Goal: Task Accomplishment & Management: Manage account settings

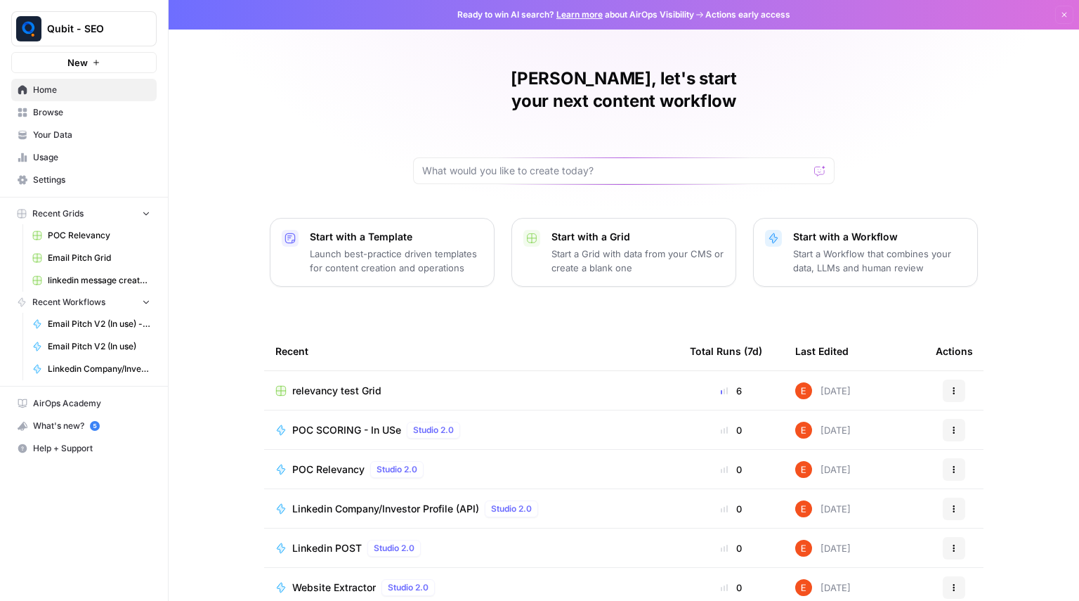
click at [90, 114] on span "Browse" at bounding box center [91, 112] width 117 height 13
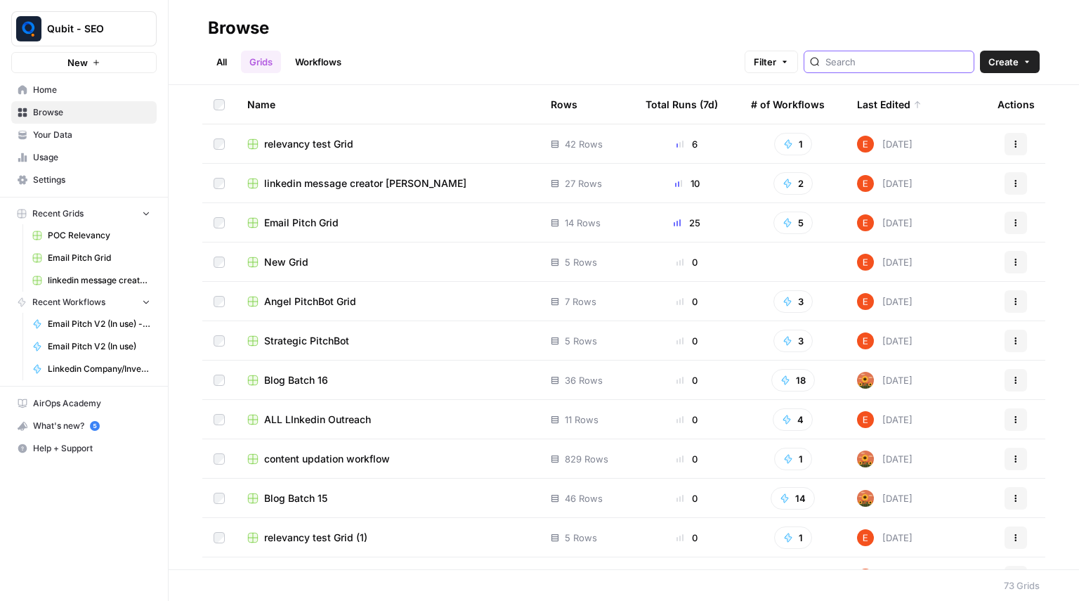
click at [895, 63] on input "search" at bounding box center [896, 62] width 143 height 14
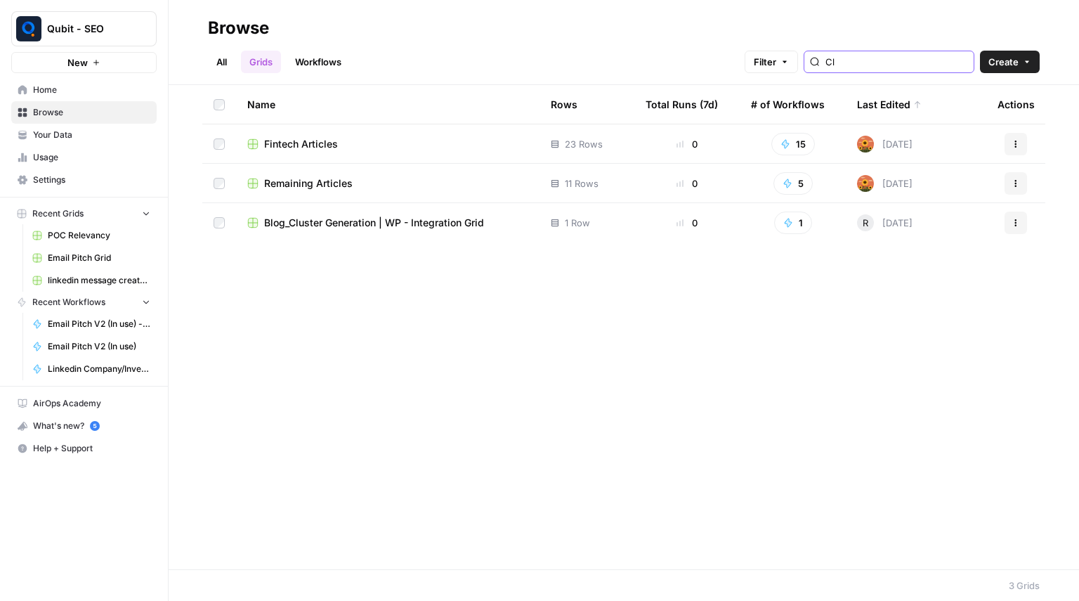
type input "Cl"
click at [315, 68] on link "Workflows" at bounding box center [318, 62] width 63 height 22
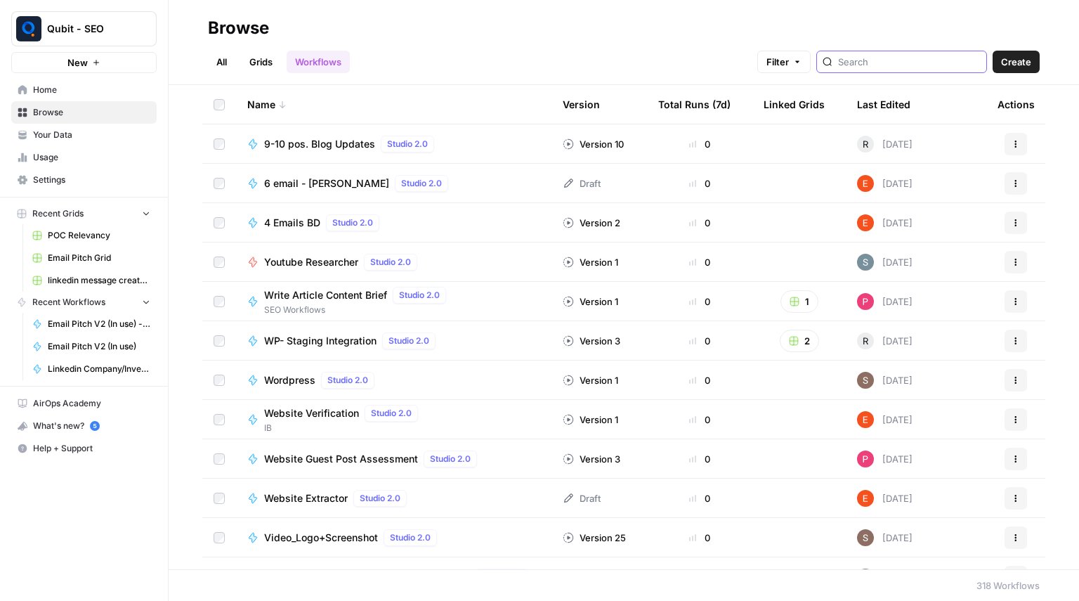
click at [882, 62] on input "search" at bounding box center [909, 62] width 143 height 14
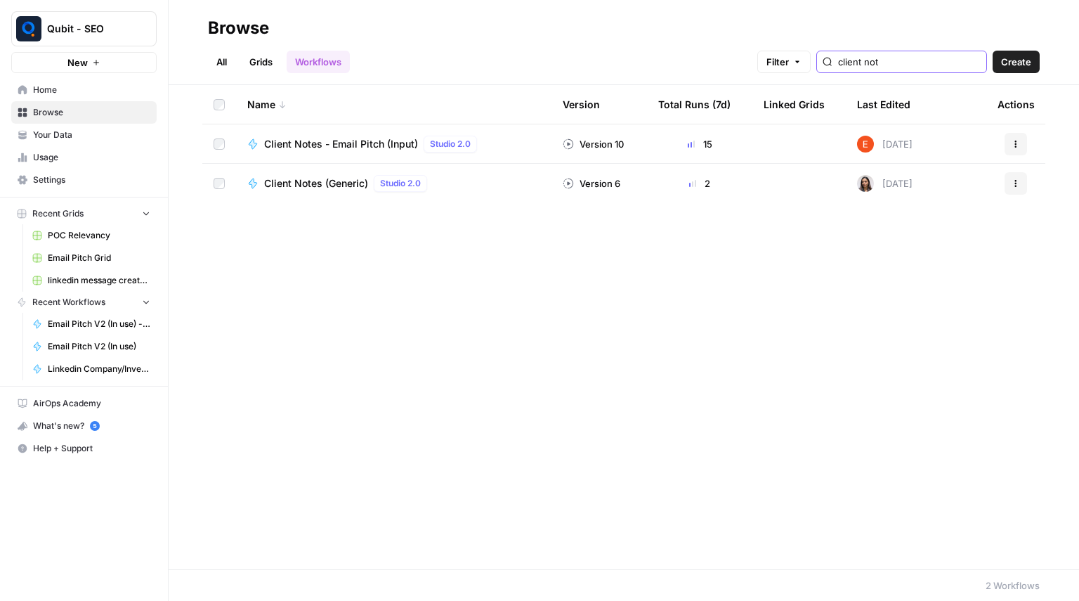
type input "client not"
click at [767, 346] on div "Name Version Total Runs (7d) Linked Grids Last Edited Actions Client Notes - Em…" at bounding box center [624, 327] width 910 height 484
click at [1021, 141] on button "Actions" at bounding box center [1016, 144] width 22 height 22
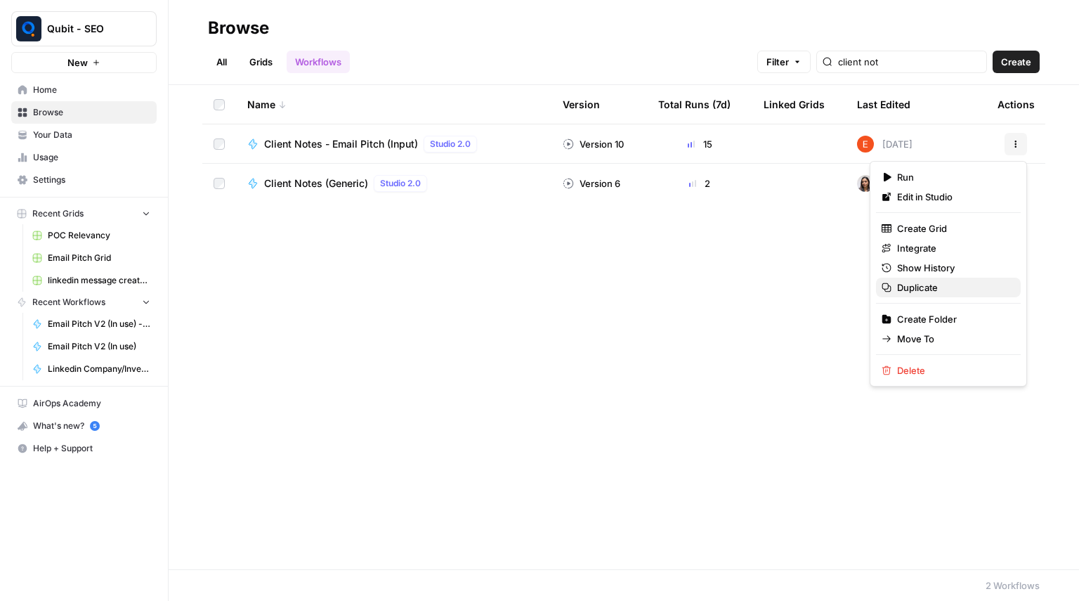
click at [917, 285] on span "Duplicate" at bounding box center [953, 287] width 112 height 14
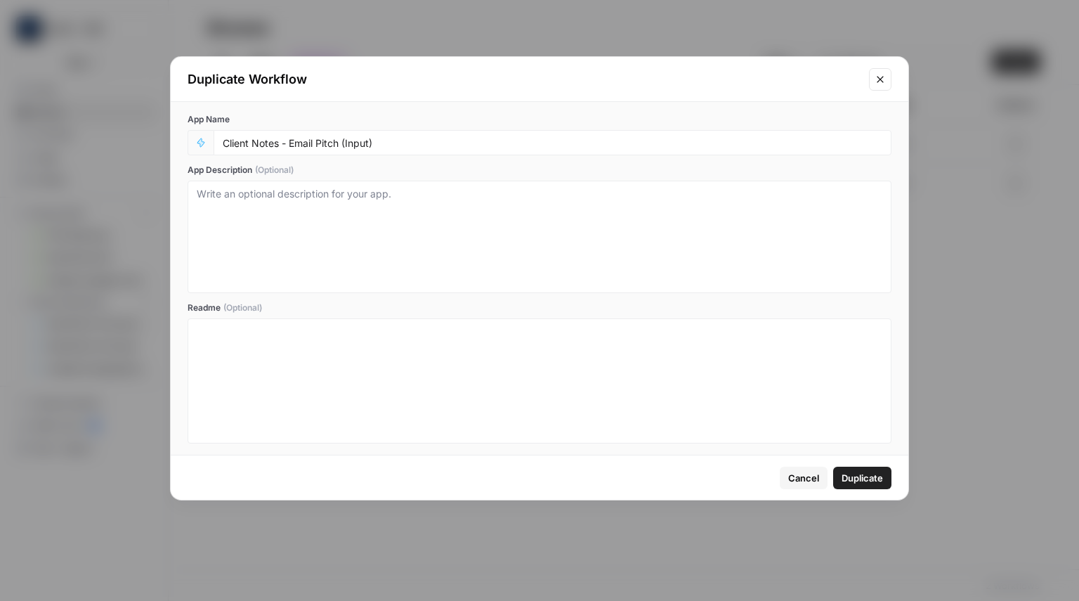
click at [485, 136] on div "Client Notes - Email Pitch (Input)" at bounding box center [553, 142] width 678 height 25
click at [452, 144] on input "Client Notes - Email Pitch (Input)" at bounding box center [553, 142] width 660 height 13
type input "Client Notes - Email Pitch (Input) DUPLICATE"
click at [867, 464] on div "Cancel Duplicate" at bounding box center [540, 477] width 738 height 44
click at [868, 469] on button "Duplicate" at bounding box center [862, 477] width 58 height 22
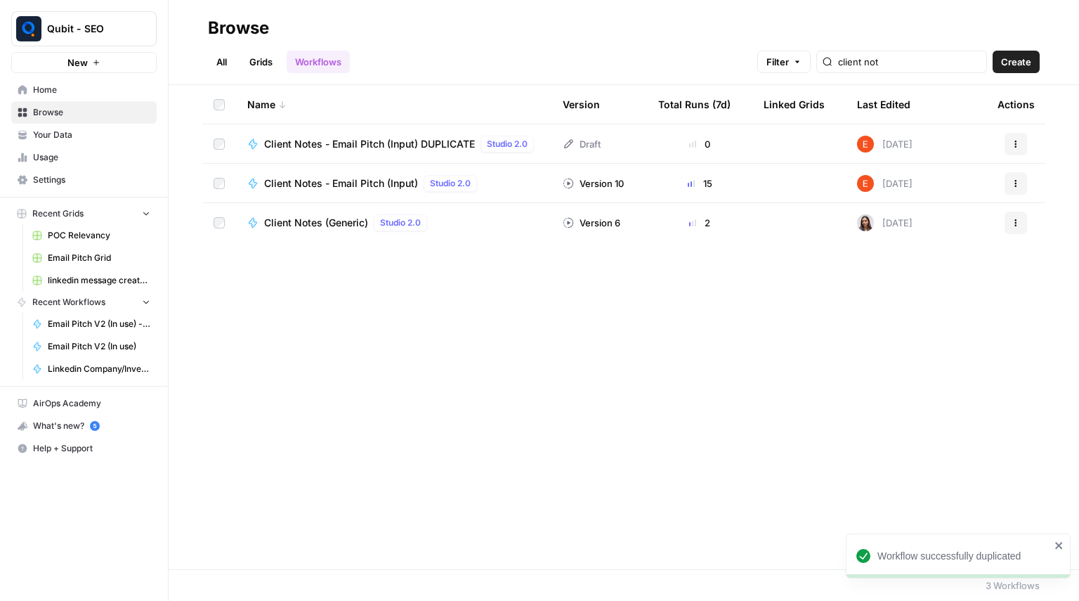
click at [872, 143] on img at bounding box center [865, 144] width 17 height 17
click at [417, 143] on span "Client Notes - Email Pitch (Input) DUPLICATE" at bounding box center [369, 144] width 211 height 14
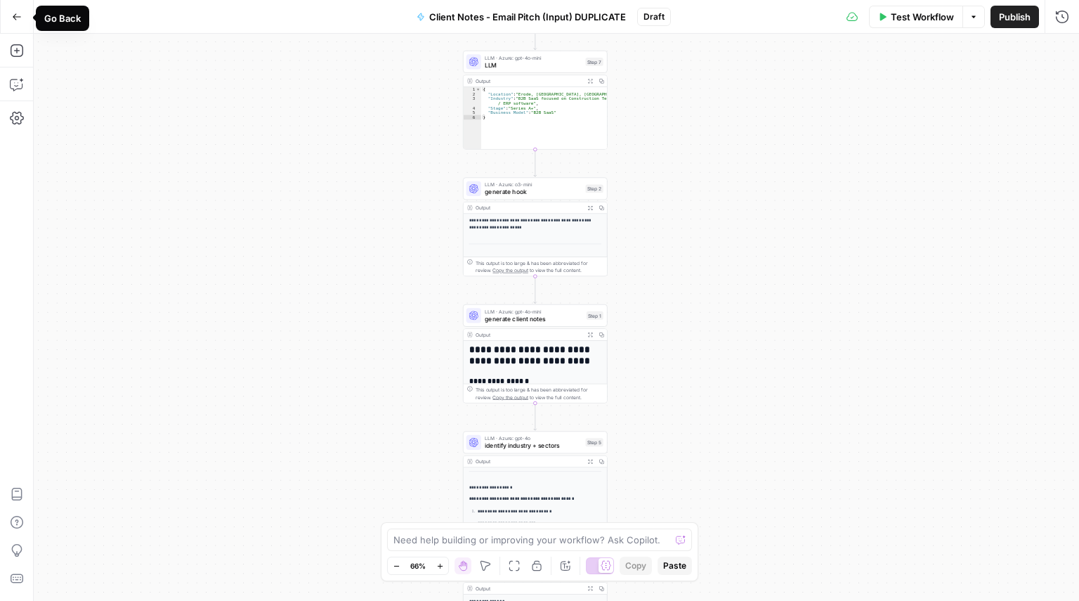
click at [17, 18] on icon "button" at bounding box center [17, 17] width 10 height 10
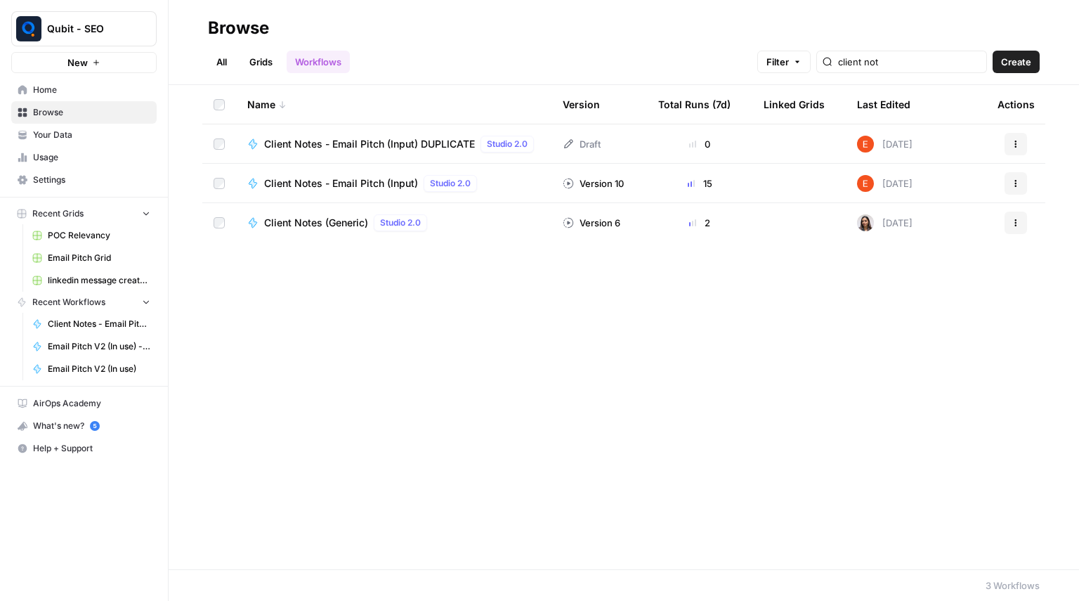
click at [79, 174] on span "Settings" at bounding box center [91, 180] width 117 height 13
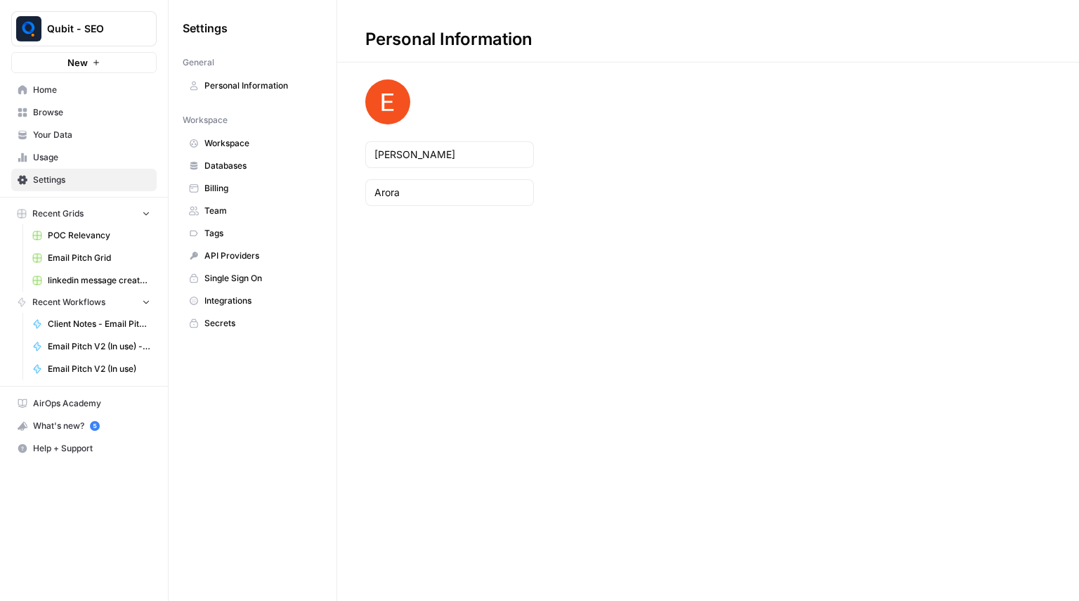
click at [230, 214] on span "Team" at bounding box center [260, 210] width 112 height 13
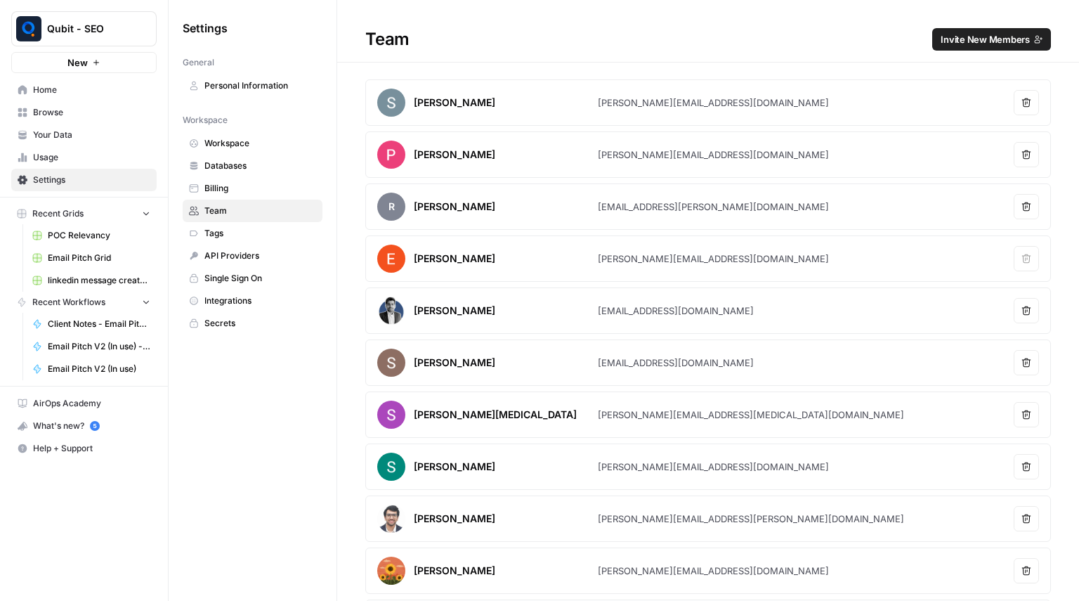
scroll to position [103, 0]
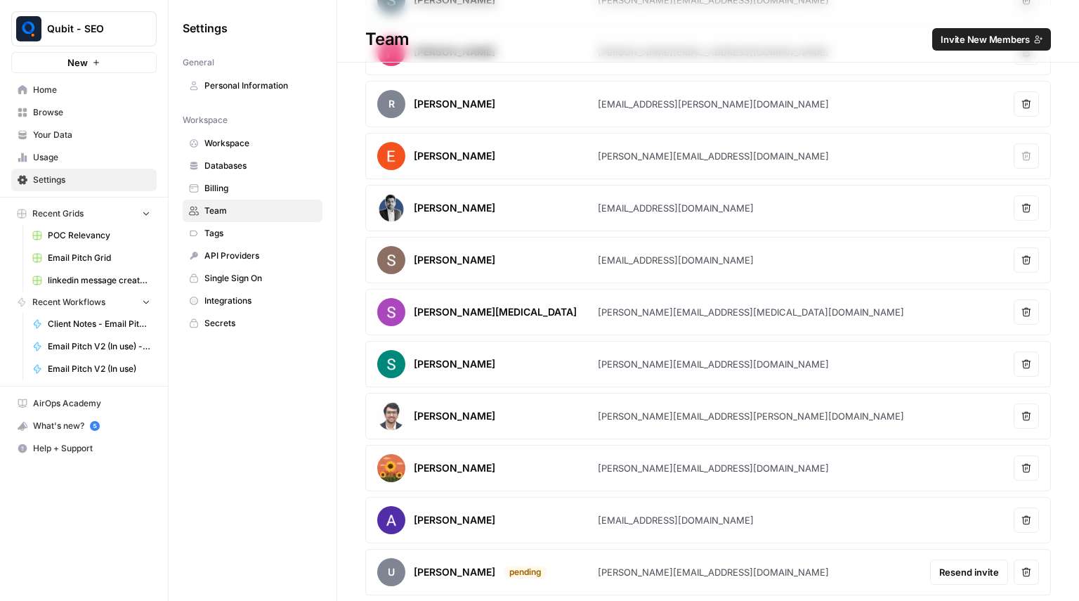
click at [1014, 524] on button "Remove user" at bounding box center [1026, 519] width 25 height 25
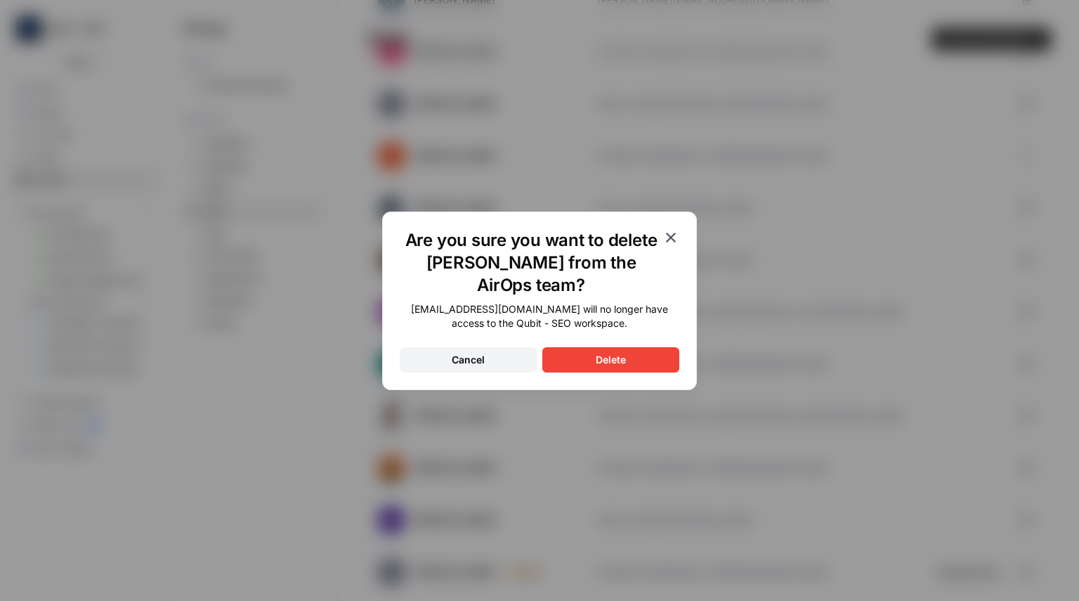
click at [617, 362] on div "Delete" at bounding box center [611, 360] width 30 height 14
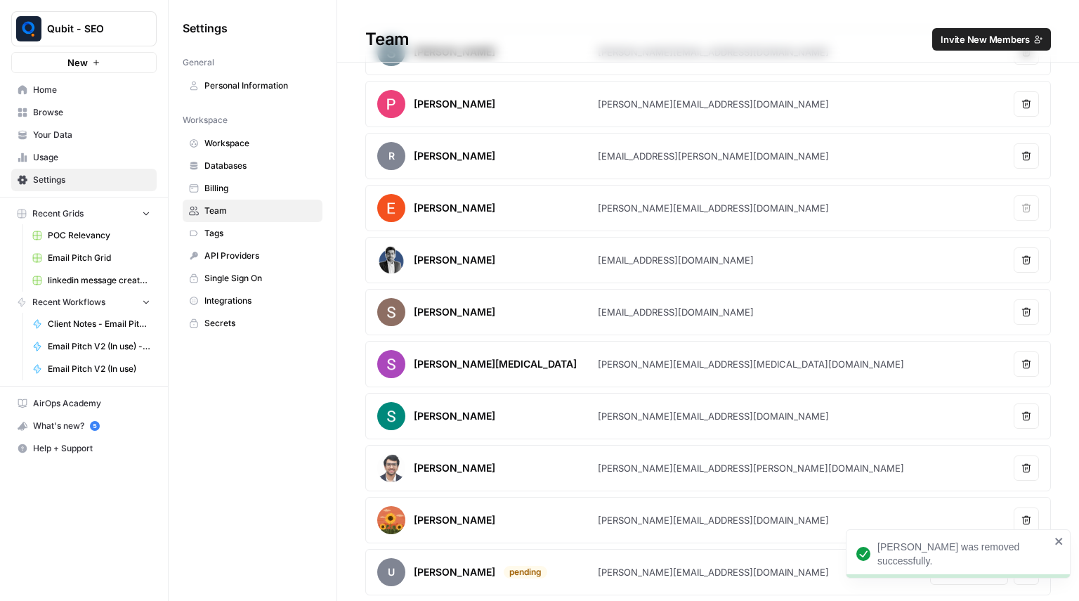
scroll to position [51, 0]
click at [1064, 536] on icon "close" at bounding box center [1059, 540] width 10 height 11
click at [1021, 574] on icon "button" at bounding box center [1026, 572] width 10 height 10
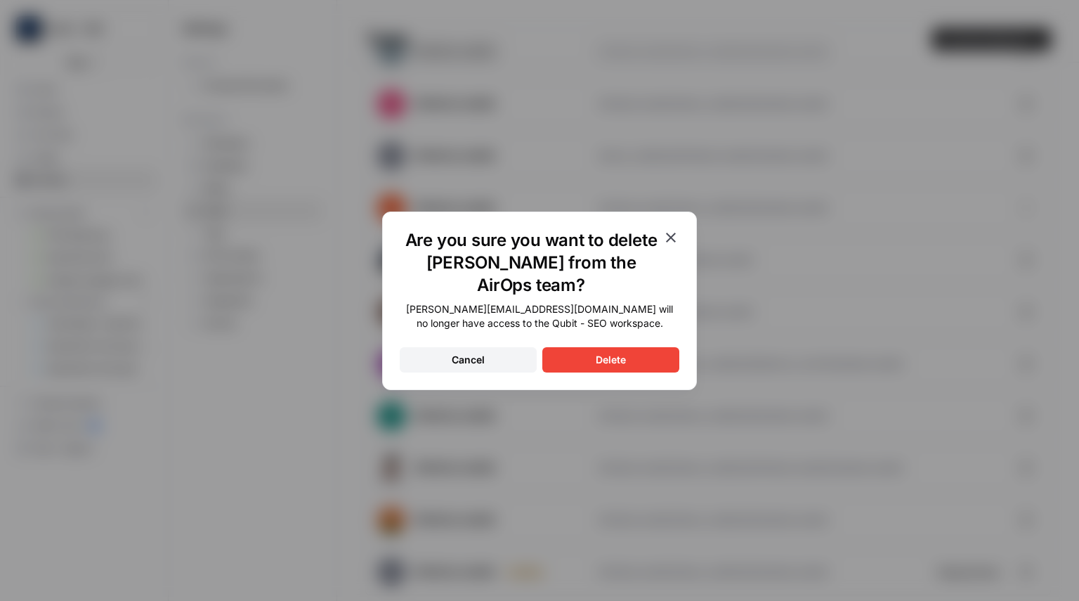
click at [650, 347] on button "Delete" at bounding box center [610, 359] width 137 height 25
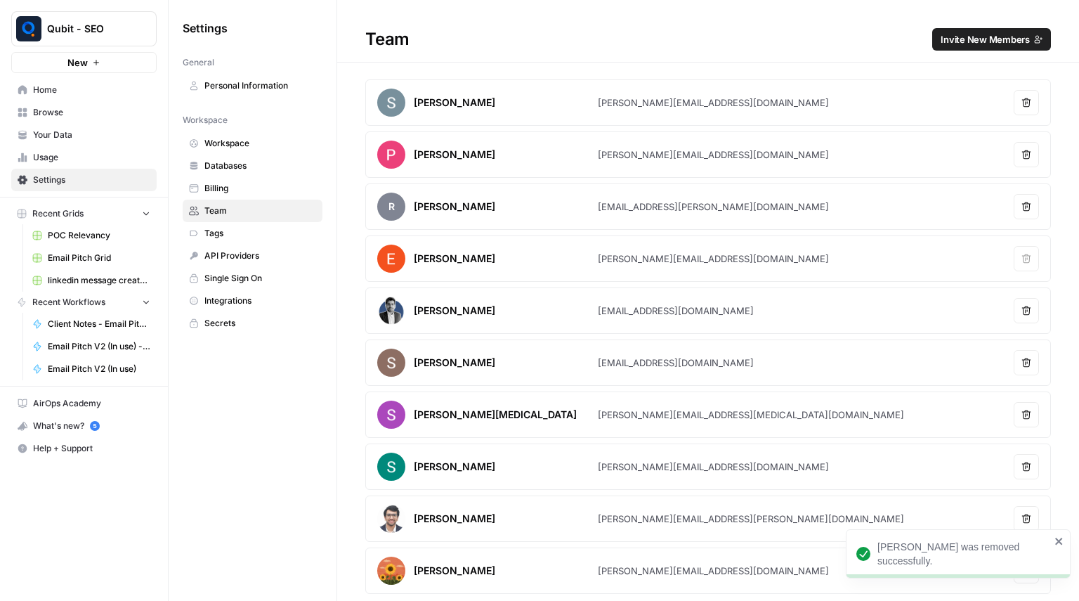
scroll to position [0, 0]
click at [970, 44] on span "Invite New Members" at bounding box center [985, 39] width 89 height 14
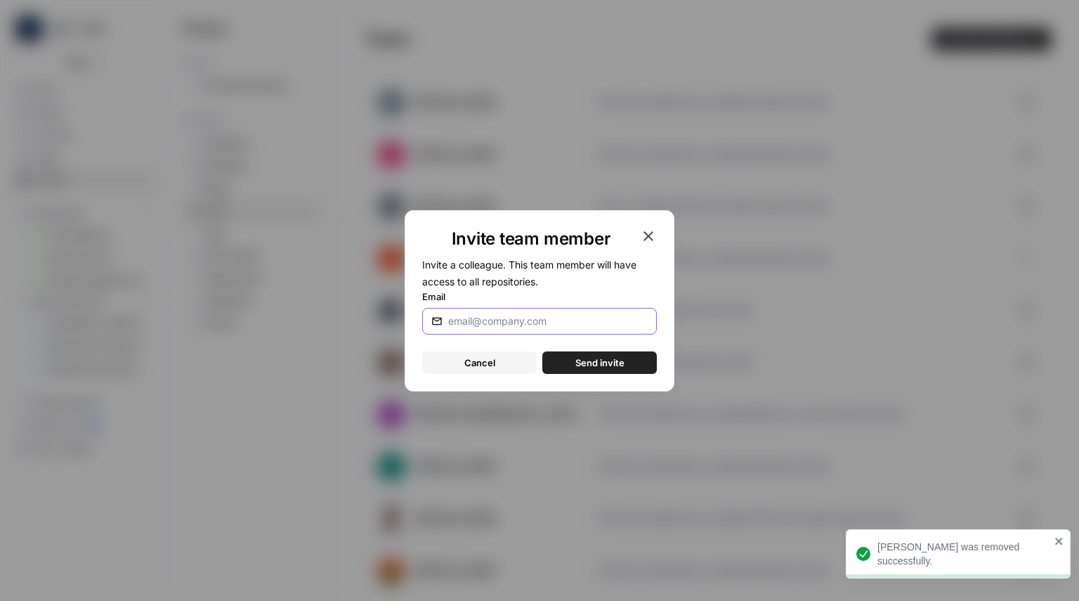
click at [479, 314] on input "Email" at bounding box center [548, 321] width 200 height 14
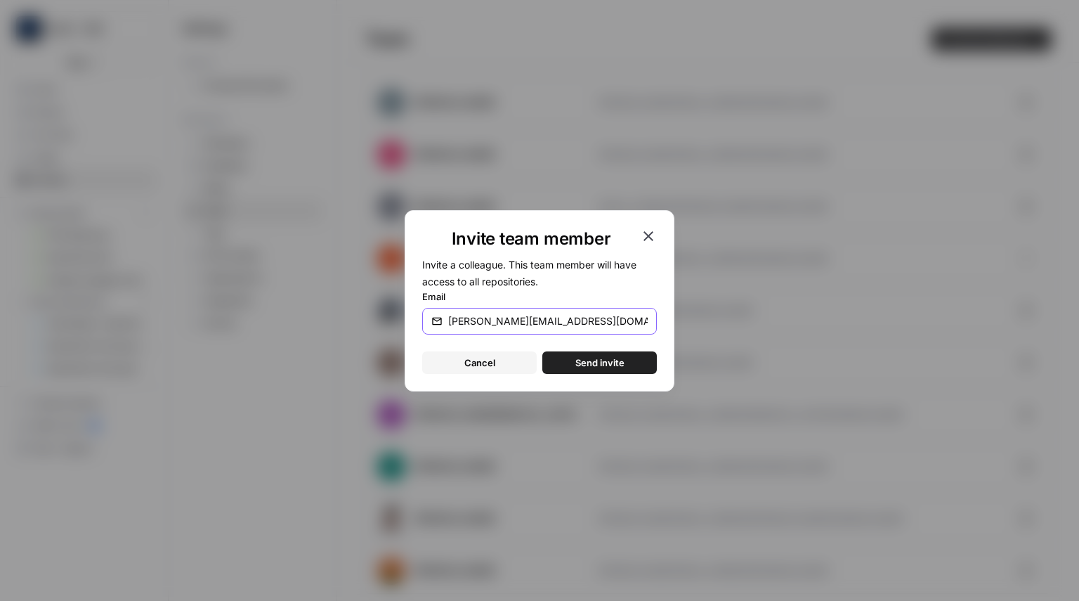
type input "[PERSON_NAME][EMAIL_ADDRESS][DOMAIN_NAME]"
click at [620, 358] on span "Send invite" at bounding box center [599, 362] width 49 height 14
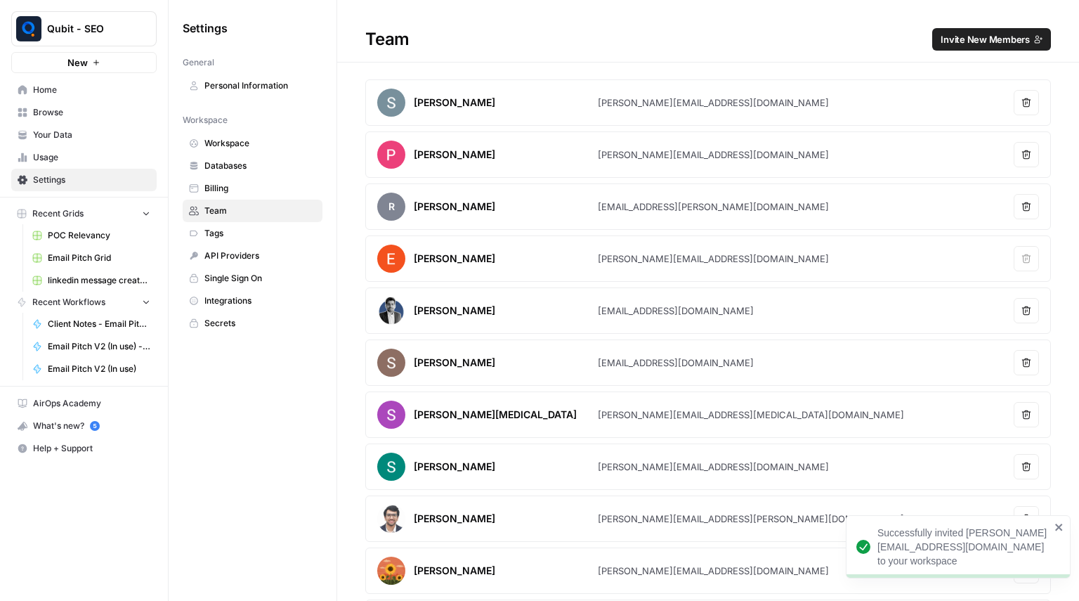
scroll to position [103, 0]
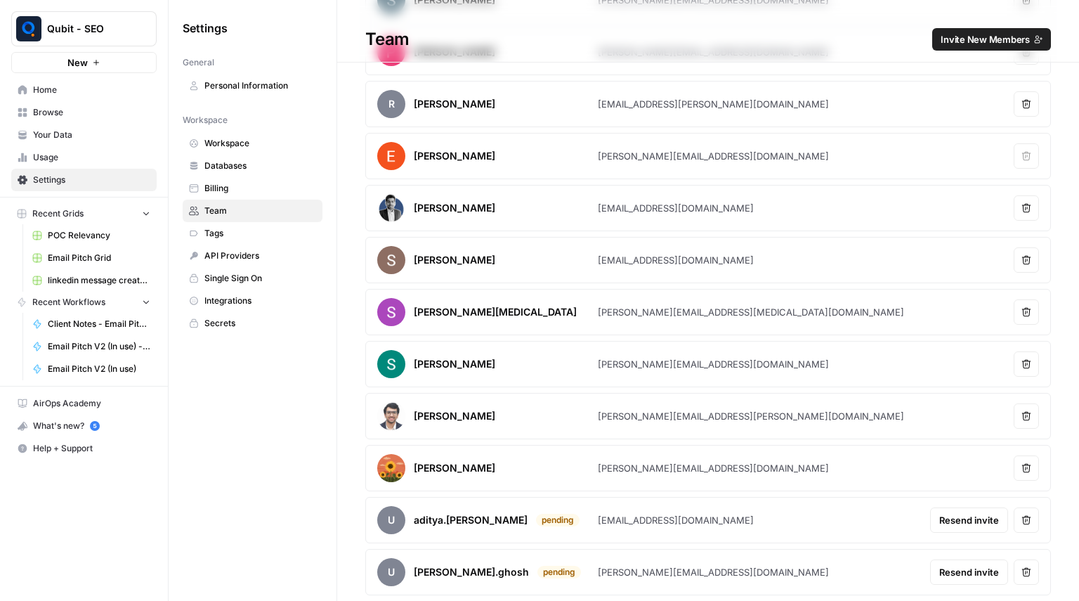
click at [1014, 516] on button "Remove user" at bounding box center [1026, 519] width 25 height 25
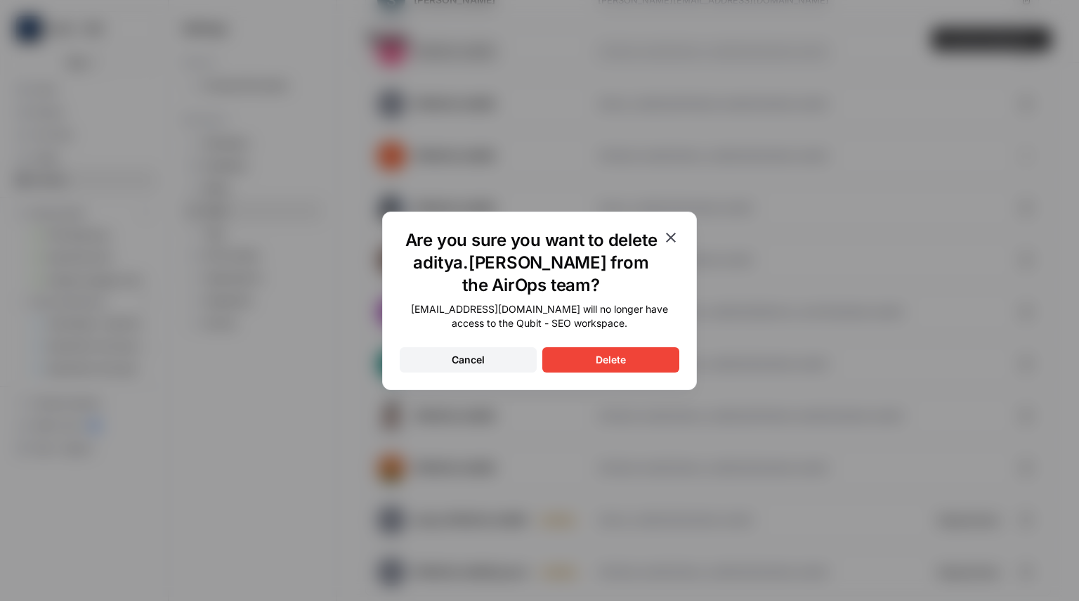
click at [617, 354] on div "Delete" at bounding box center [611, 360] width 30 height 14
